Goal: Task Accomplishment & Management: Complete application form

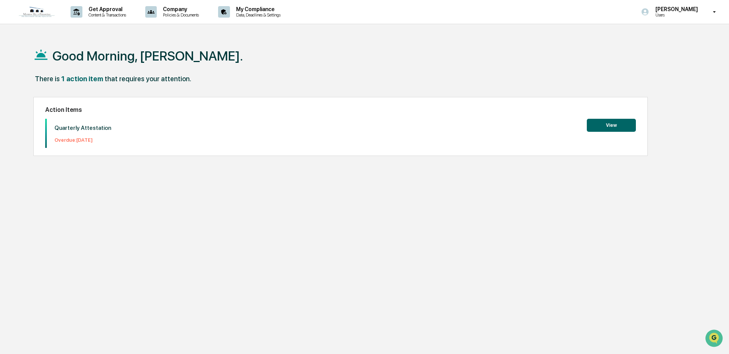
click at [469, 79] on div "There is 1 action item that requires your attention." at bounding box center [361, 83] width 657 height 16
click at [622, 126] on button "View" at bounding box center [611, 125] width 49 height 13
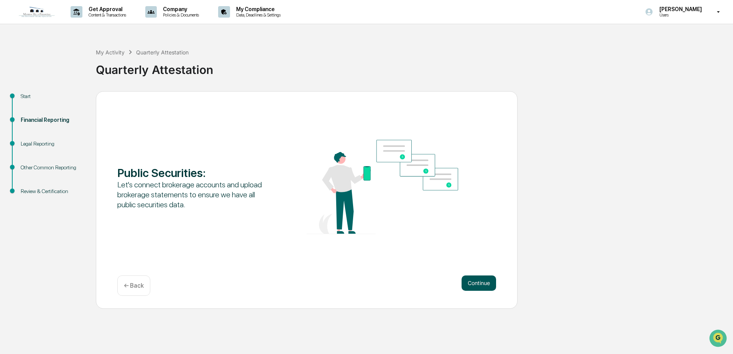
click at [492, 280] on button "Continue" at bounding box center [479, 283] width 35 height 15
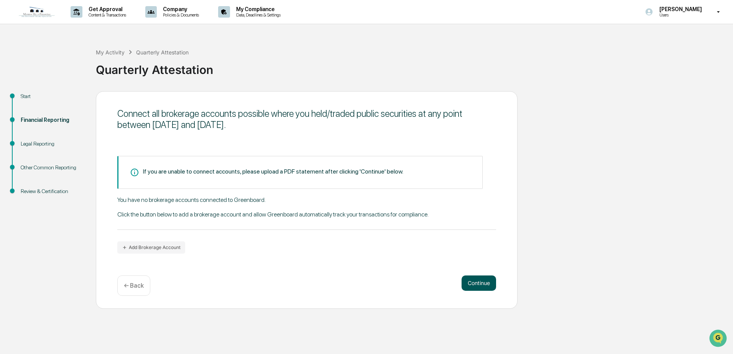
click at [493, 279] on button "Continue" at bounding box center [479, 283] width 35 height 15
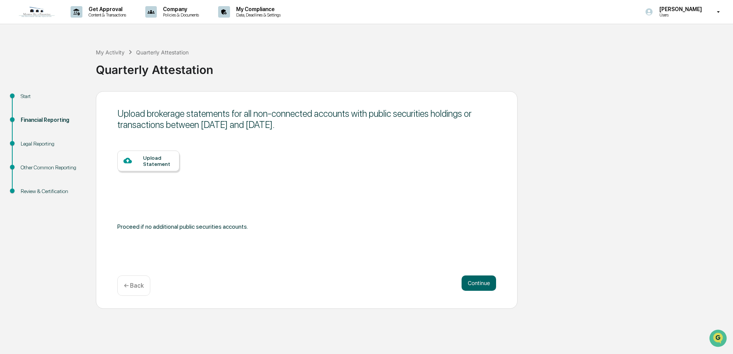
click at [17, 96] on div "Start" at bounding box center [52, 106] width 75 height 24
click at [127, 282] on p "← Back" at bounding box center [134, 285] width 20 height 7
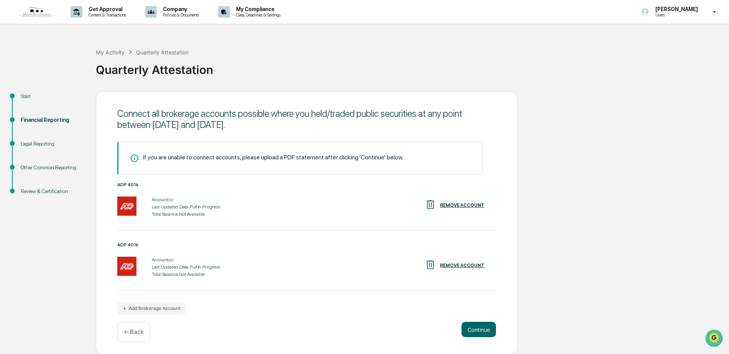
click at [134, 283] on div "ADP 401k Account(s): Last Updated: Data Pull In Progress Total Balance: Not Ava…" at bounding box center [306, 266] width 379 height 49
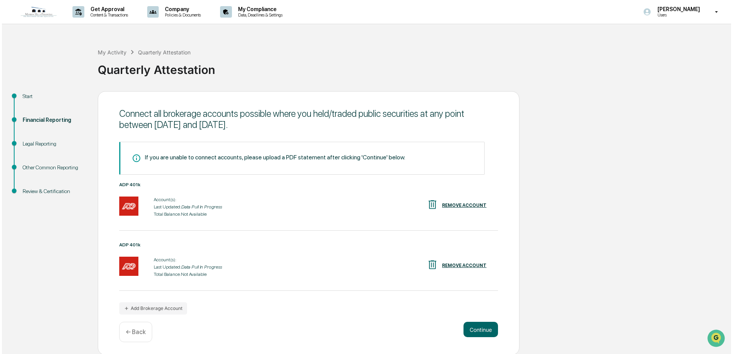
scroll to position [1, 0]
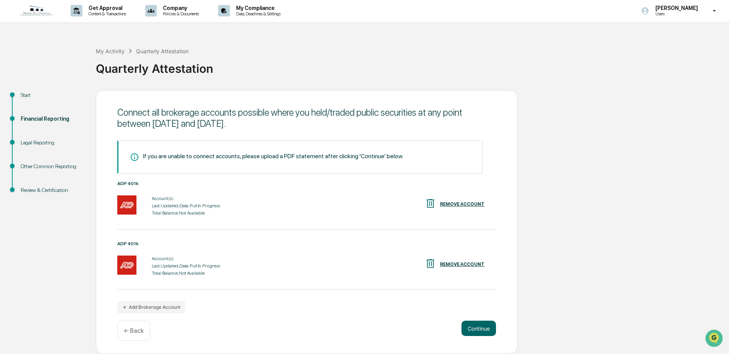
click at [471, 262] on div "REMOVE ACCOUNT" at bounding box center [462, 264] width 44 height 5
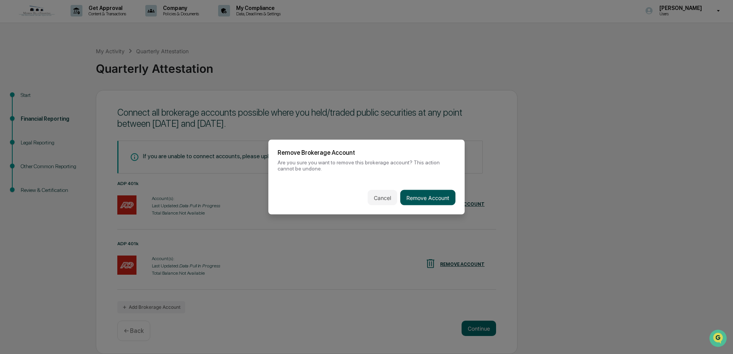
click at [439, 198] on button "Remove Account" at bounding box center [427, 197] width 55 height 15
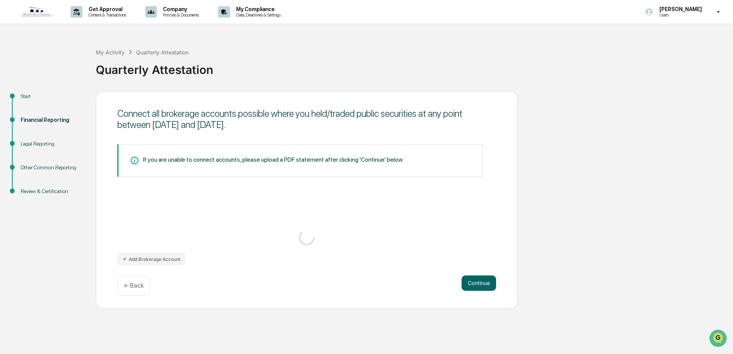
scroll to position [0, 0]
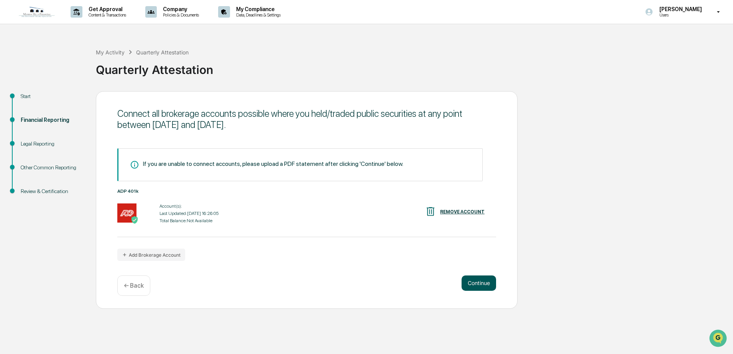
click at [475, 280] on button "Continue" at bounding box center [479, 283] width 35 height 15
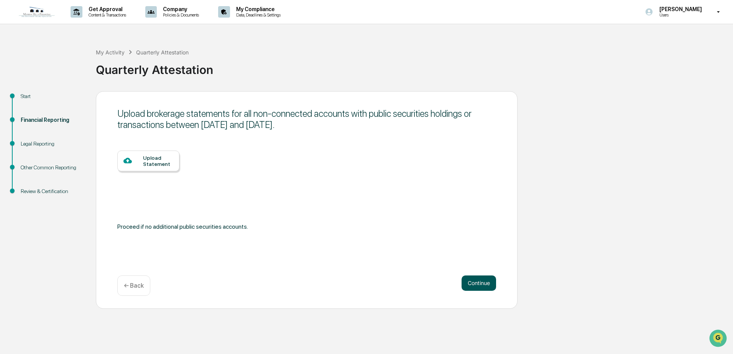
click at [476, 280] on button "Continue" at bounding box center [479, 283] width 35 height 15
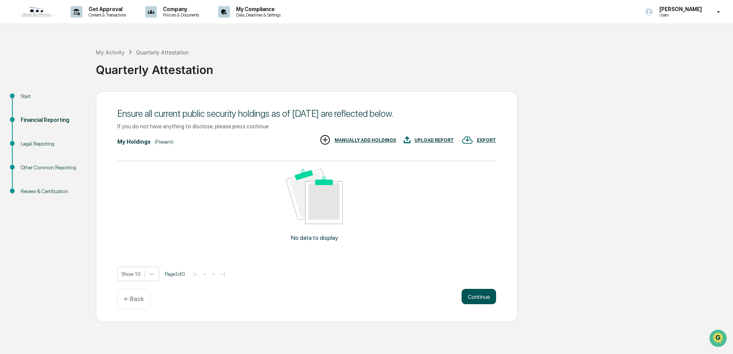
click at [487, 296] on button "Continue" at bounding box center [479, 296] width 35 height 15
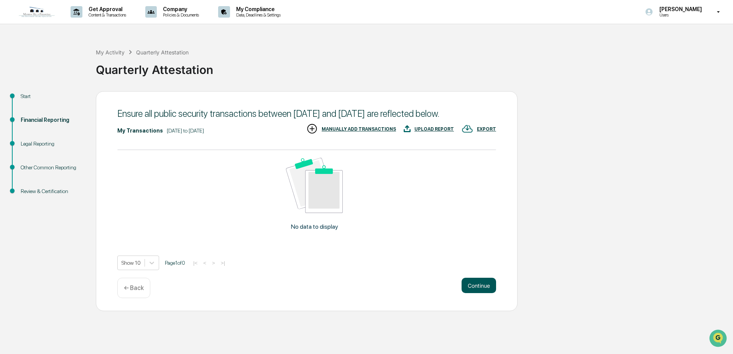
click at [490, 287] on button "Continue" at bounding box center [479, 285] width 35 height 15
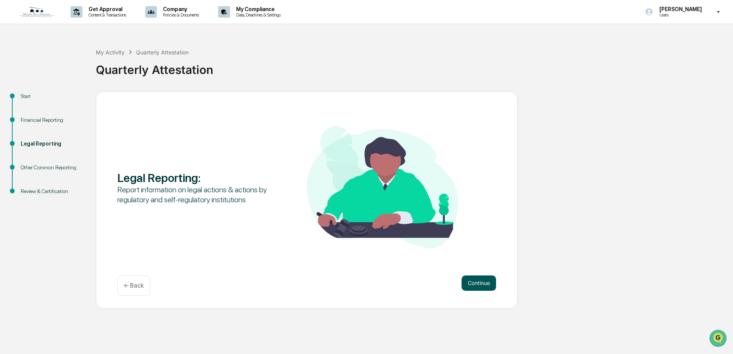
click at [490, 287] on button "Continue" at bounding box center [479, 283] width 35 height 15
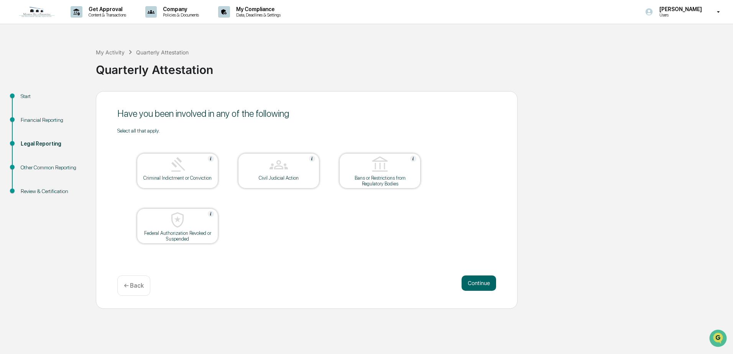
click at [490, 287] on button "Continue" at bounding box center [479, 283] width 35 height 15
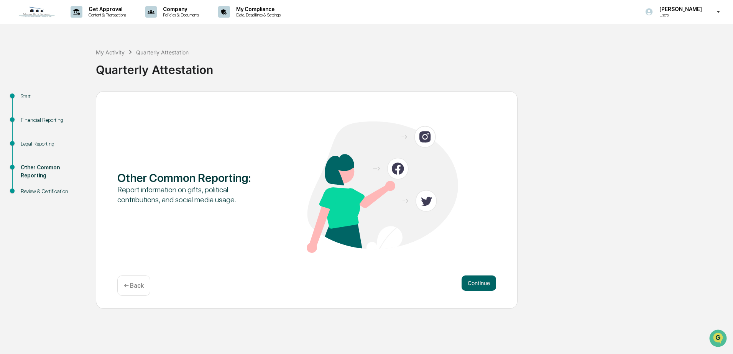
click at [490, 287] on button "Continue" at bounding box center [479, 283] width 35 height 15
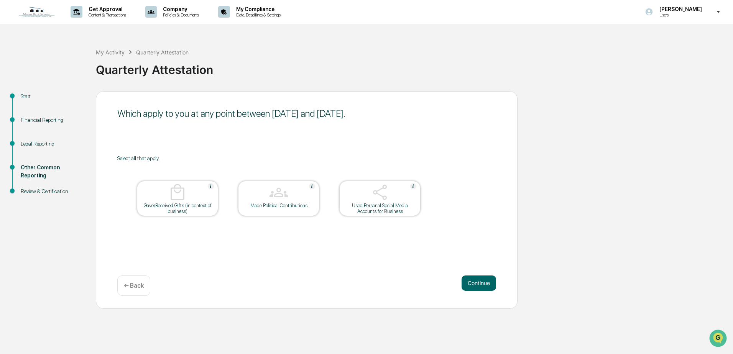
click at [490, 287] on button "Continue" at bounding box center [479, 283] width 35 height 15
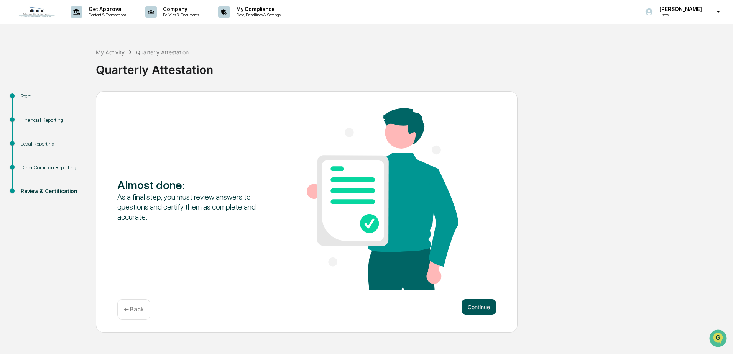
click at [488, 303] on button "Continue" at bounding box center [479, 307] width 35 height 15
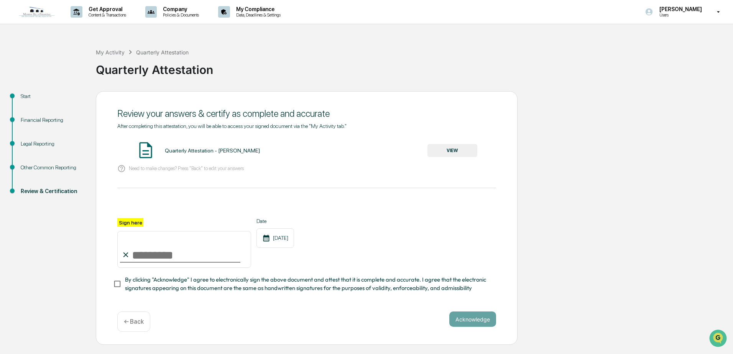
click at [216, 262] on input "Sign here" at bounding box center [184, 249] width 134 height 37
type input "**********"
click at [337, 253] on div "**********" at bounding box center [306, 243] width 379 height 50
click at [475, 318] on button "Acknowledge" at bounding box center [472, 319] width 47 height 15
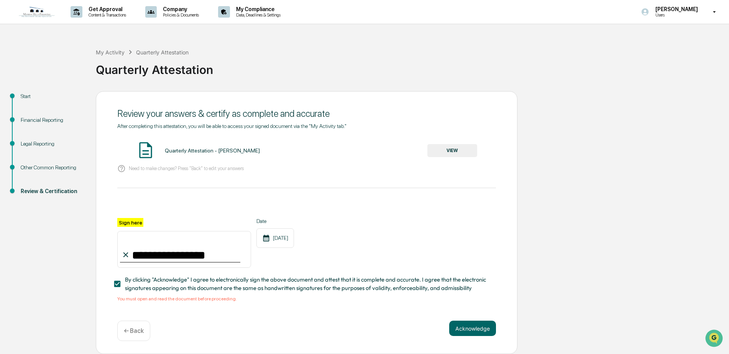
click at [208, 152] on div "Quarterly Attestation - [PERSON_NAME]" at bounding box center [212, 151] width 95 height 6
click at [472, 153] on button "VIEW" at bounding box center [453, 150] width 50 height 13
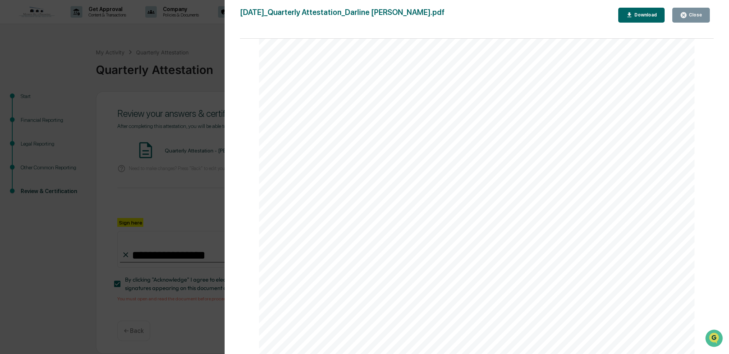
scroll to position [2885, 0]
click at [696, 14] on div "Close" at bounding box center [695, 14] width 15 height 5
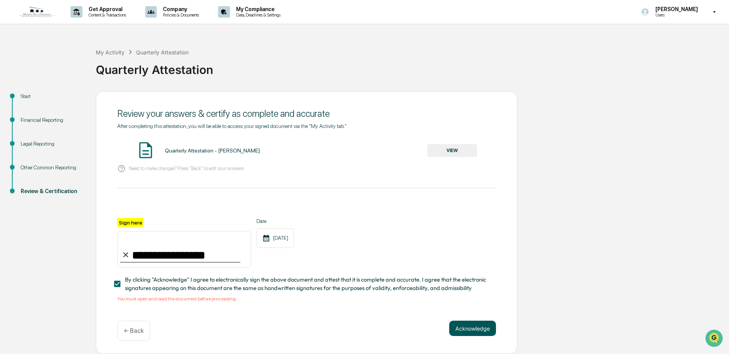
click at [474, 330] on button "Acknowledge" at bounding box center [472, 328] width 47 height 15
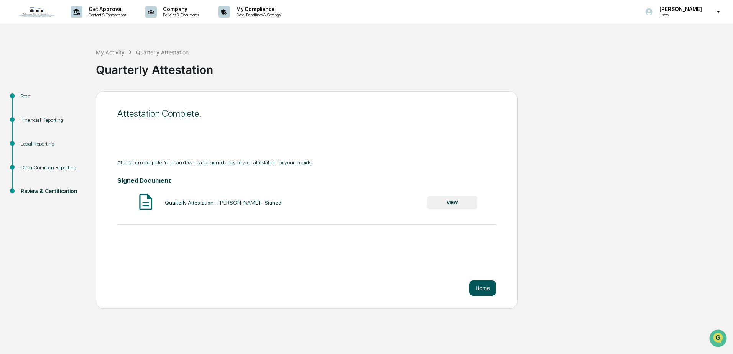
click at [486, 287] on button "Home" at bounding box center [482, 288] width 27 height 15
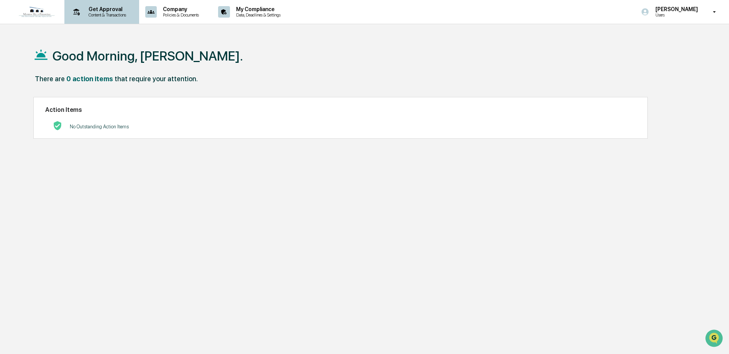
click at [91, 13] on p "Content & Transactions" at bounding box center [106, 14] width 48 height 5
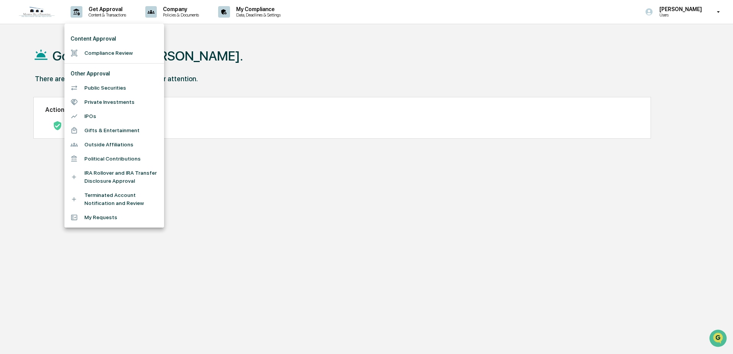
click at [272, 54] on div at bounding box center [366, 177] width 733 height 354
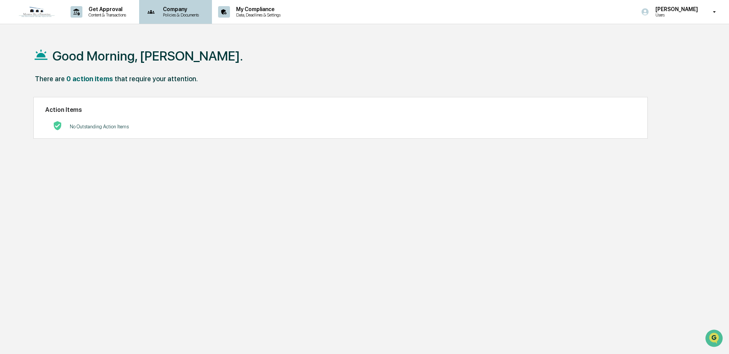
click at [157, 10] on icon at bounding box center [151, 12] width 12 height 12
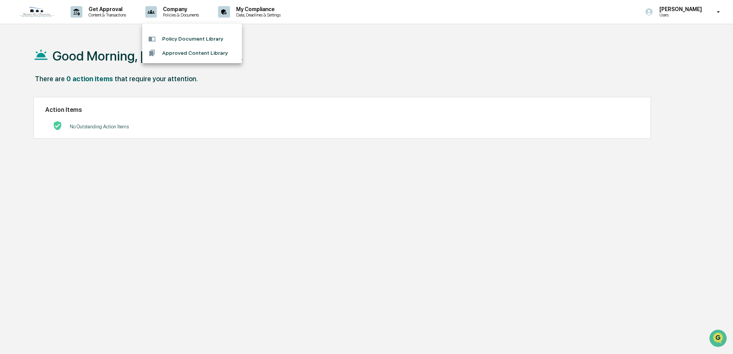
click at [303, 33] on div at bounding box center [366, 177] width 733 height 354
